Goal: Find specific page/section: Find specific page/section

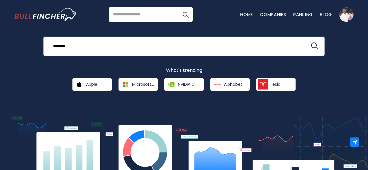
type input "*******"
click at [311, 42] on button at bounding box center [315, 46] width 8 height 8
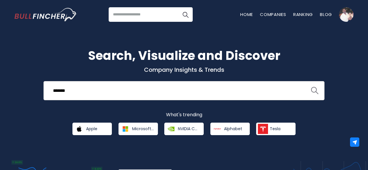
click at [315, 91] on img "search icon" at bounding box center [315, 91] width 8 height 8
drag, startPoint x: 315, startPoint y: 91, endPoint x: 302, endPoint y: 62, distance: 31.9
click at [302, 62] on h1 "Search, Visualize and Discover" at bounding box center [183, 55] width 339 height 18
click at [313, 91] on img "search icon" at bounding box center [315, 91] width 8 height 8
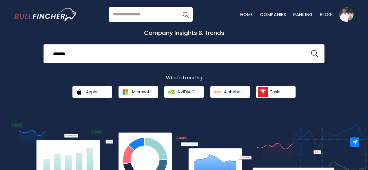
scroll to position [37, 0]
